Goal: Transaction & Acquisition: Purchase product/service

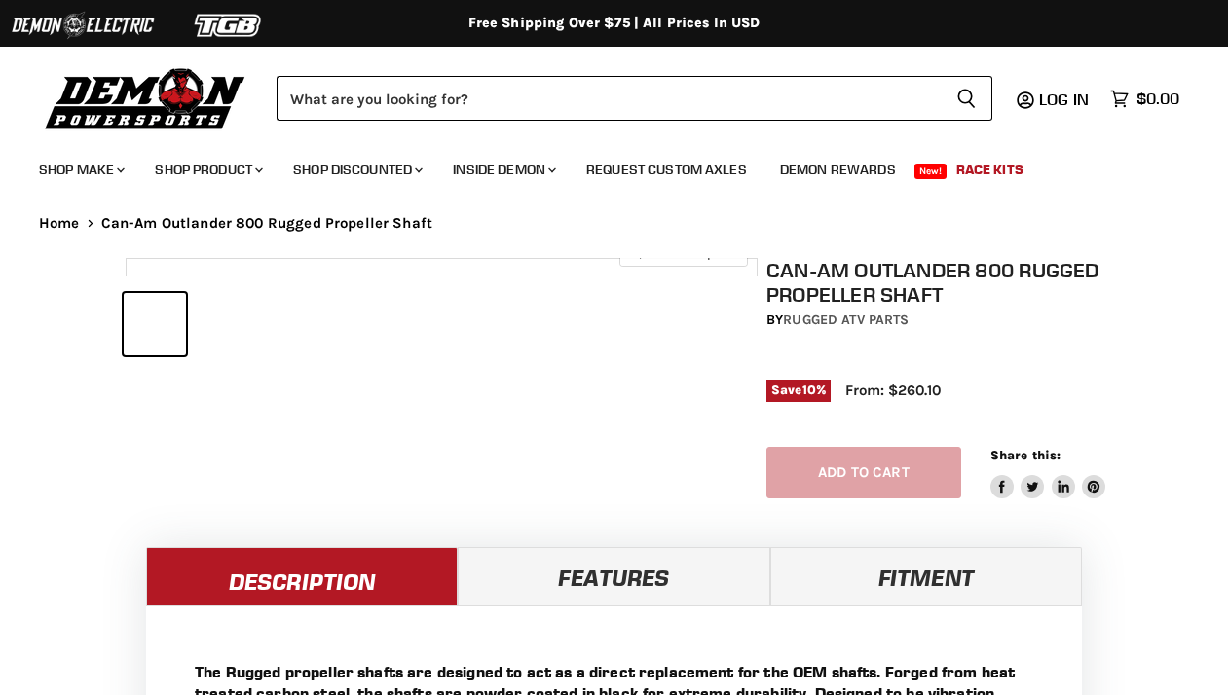
select select "******"
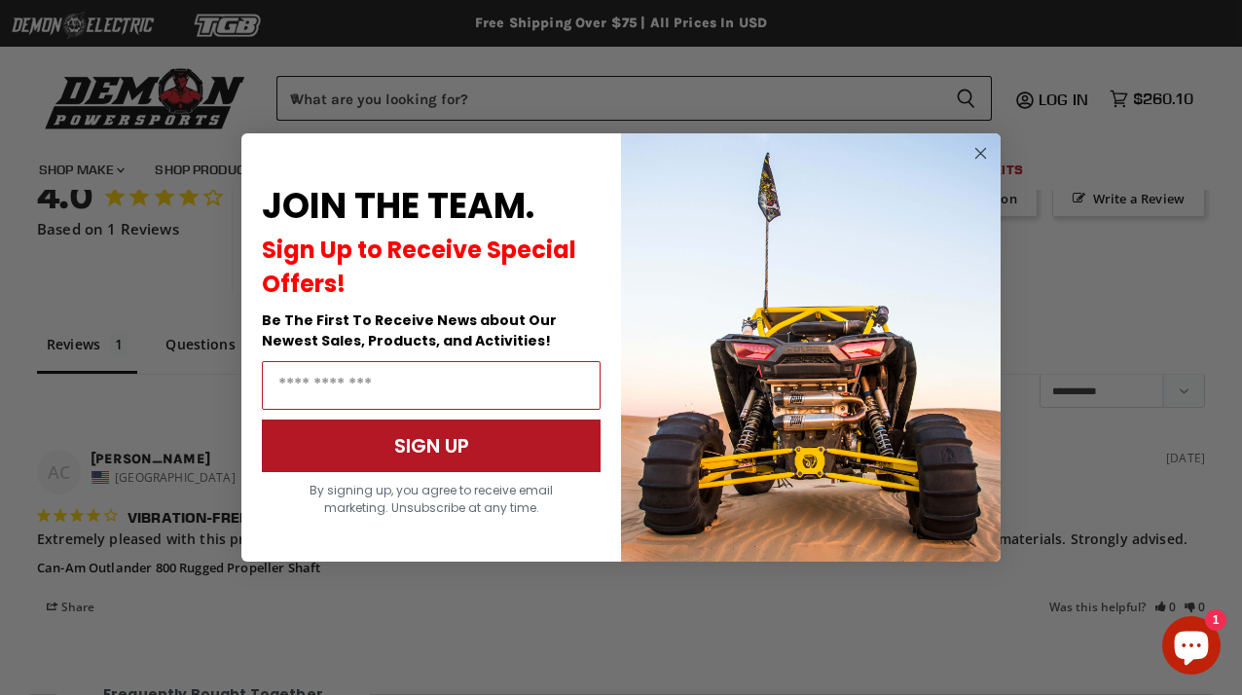
scroll to position [1325, 0]
